Goal: Information Seeking & Learning: Check status

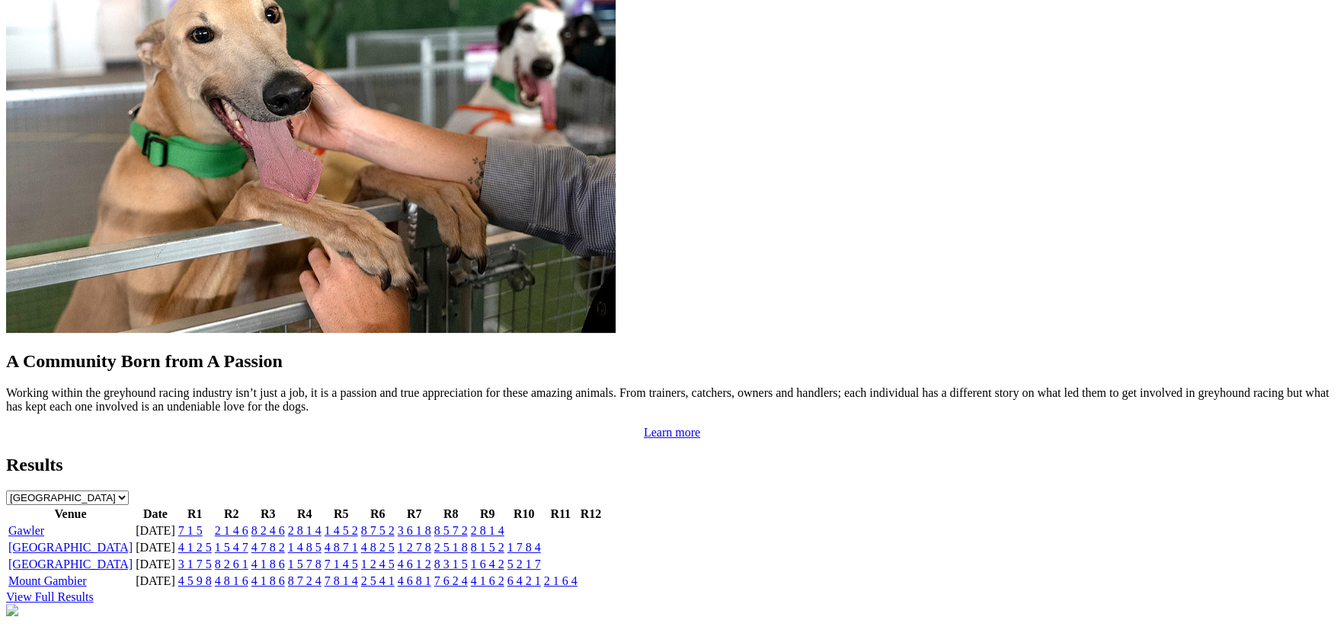
scroll to position [1305, 0]
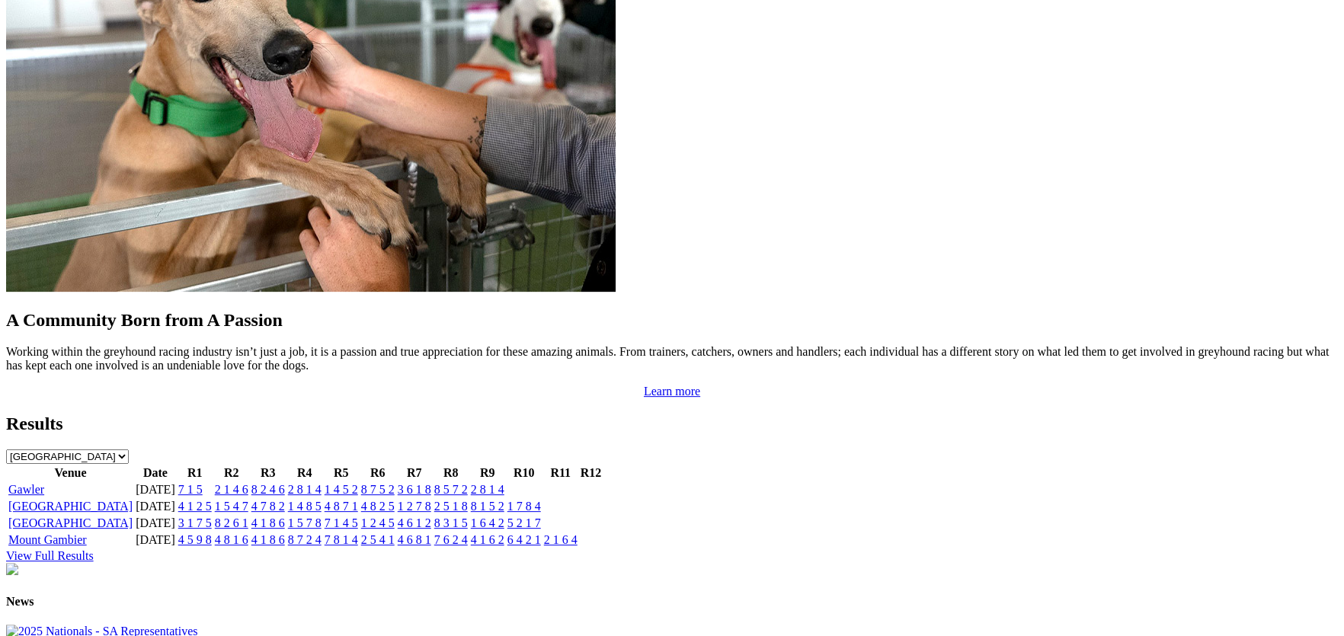
click at [44, 483] on link "Gawler" at bounding box center [26, 489] width 36 height 13
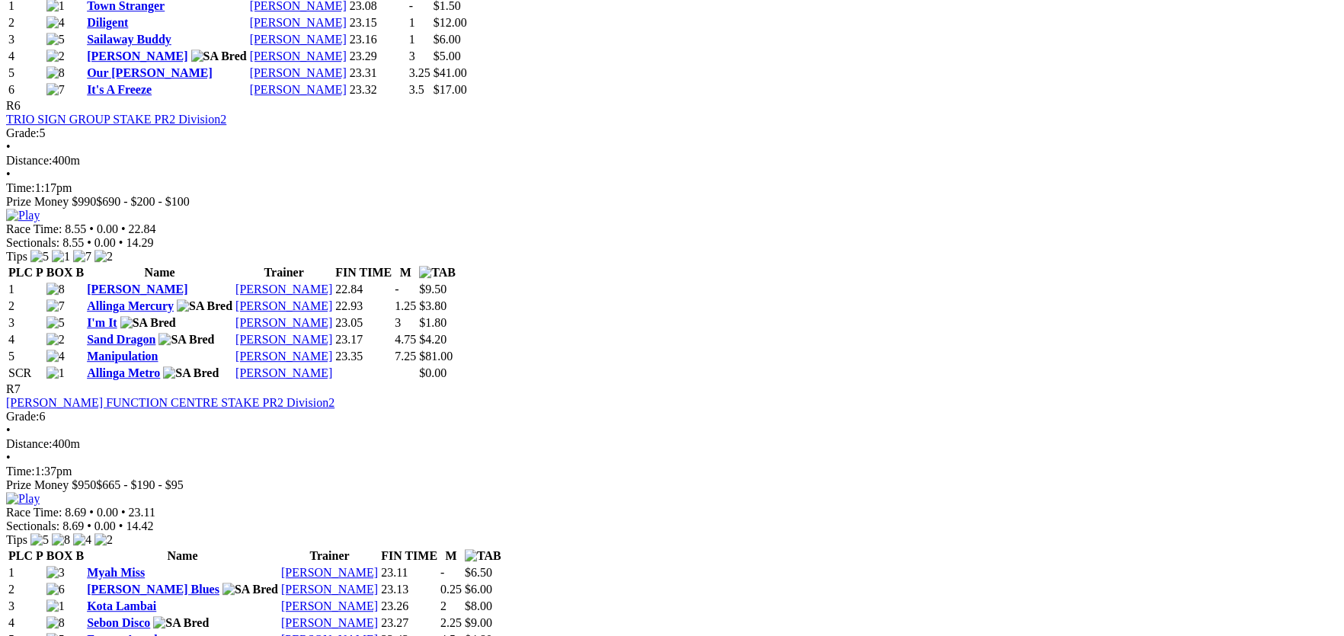
scroll to position [2279, 0]
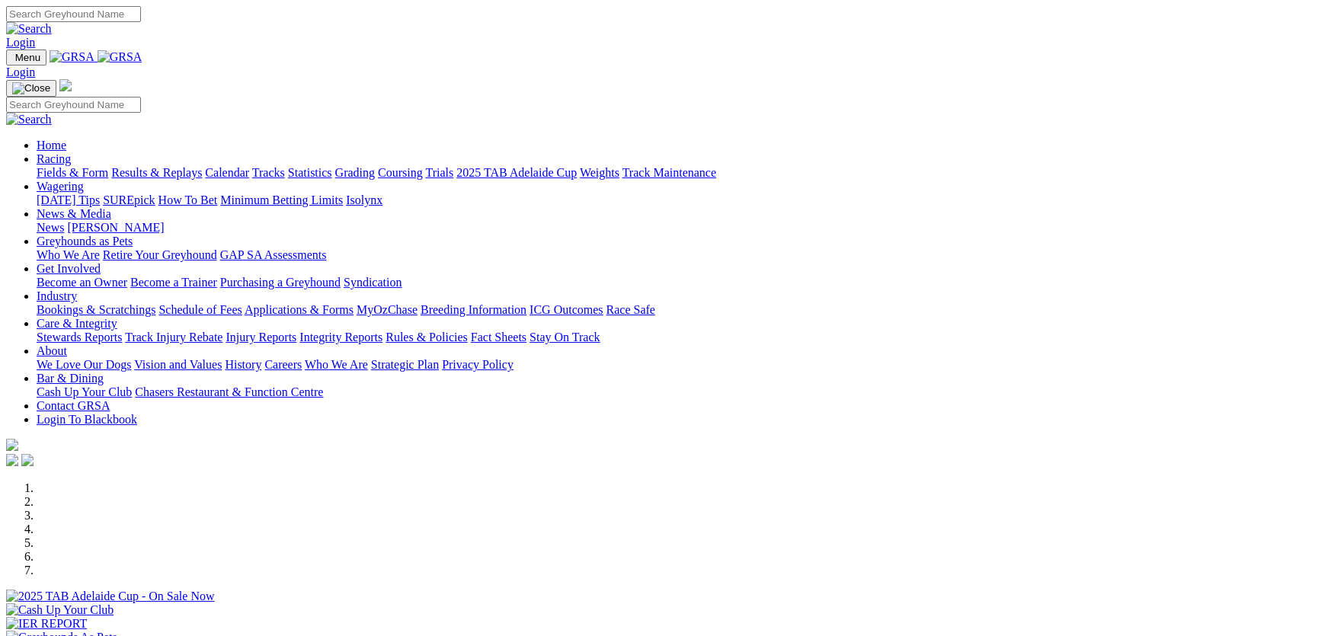
scroll to position [3194, 0]
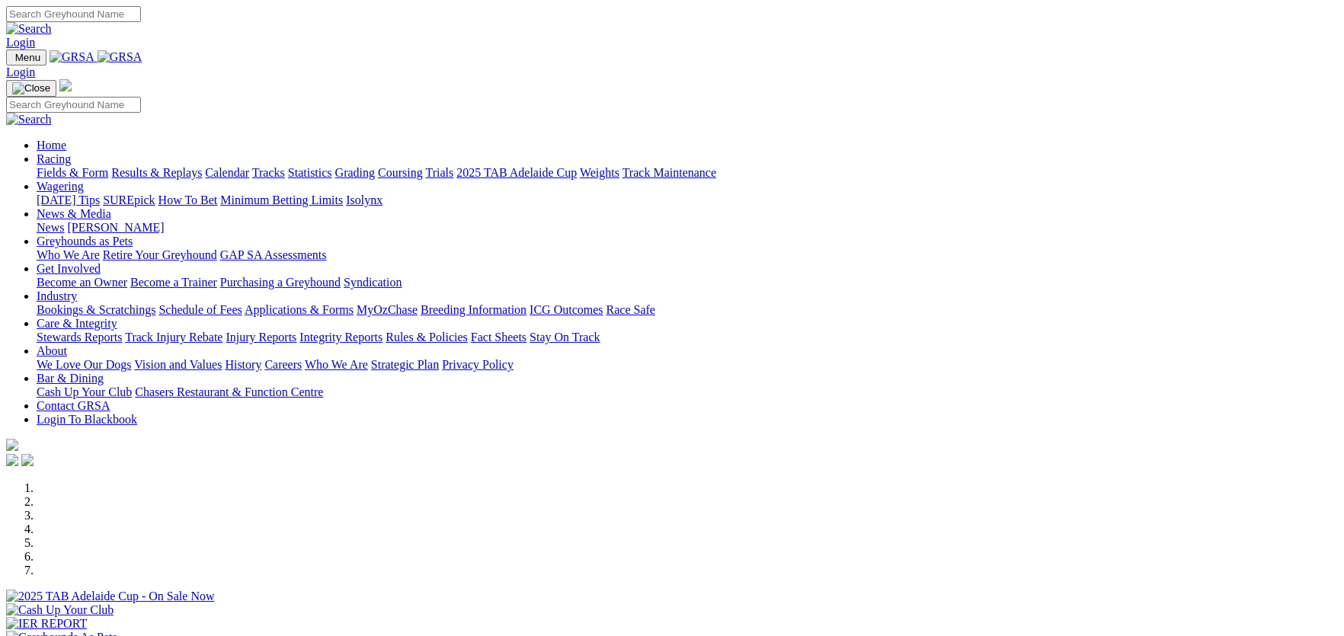
click at [383, 331] on link "Integrity Reports" at bounding box center [341, 337] width 83 height 13
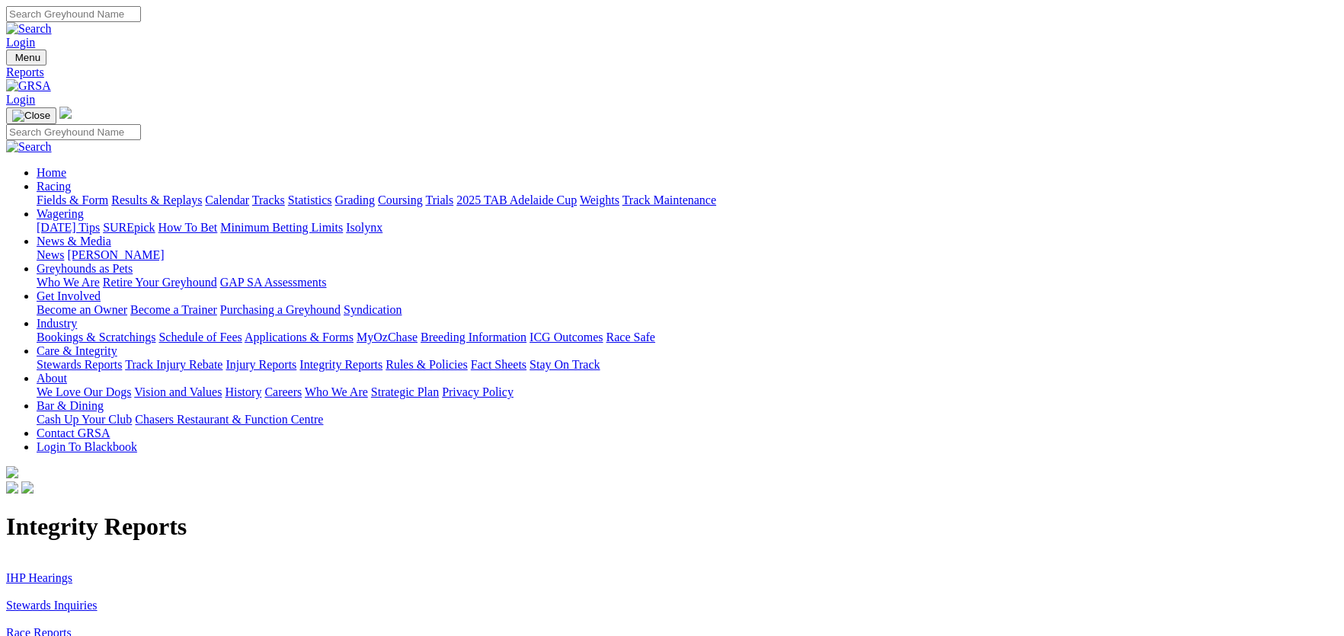
click at [72, 572] on link "IHP Hearings" at bounding box center [39, 578] width 66 height 13
click at [98, 599] on link "Stewards Inquiries" at bounding box center [51, 605] width 91 height 13
